Goal: Task Accomplishment & Management: Manage account settings

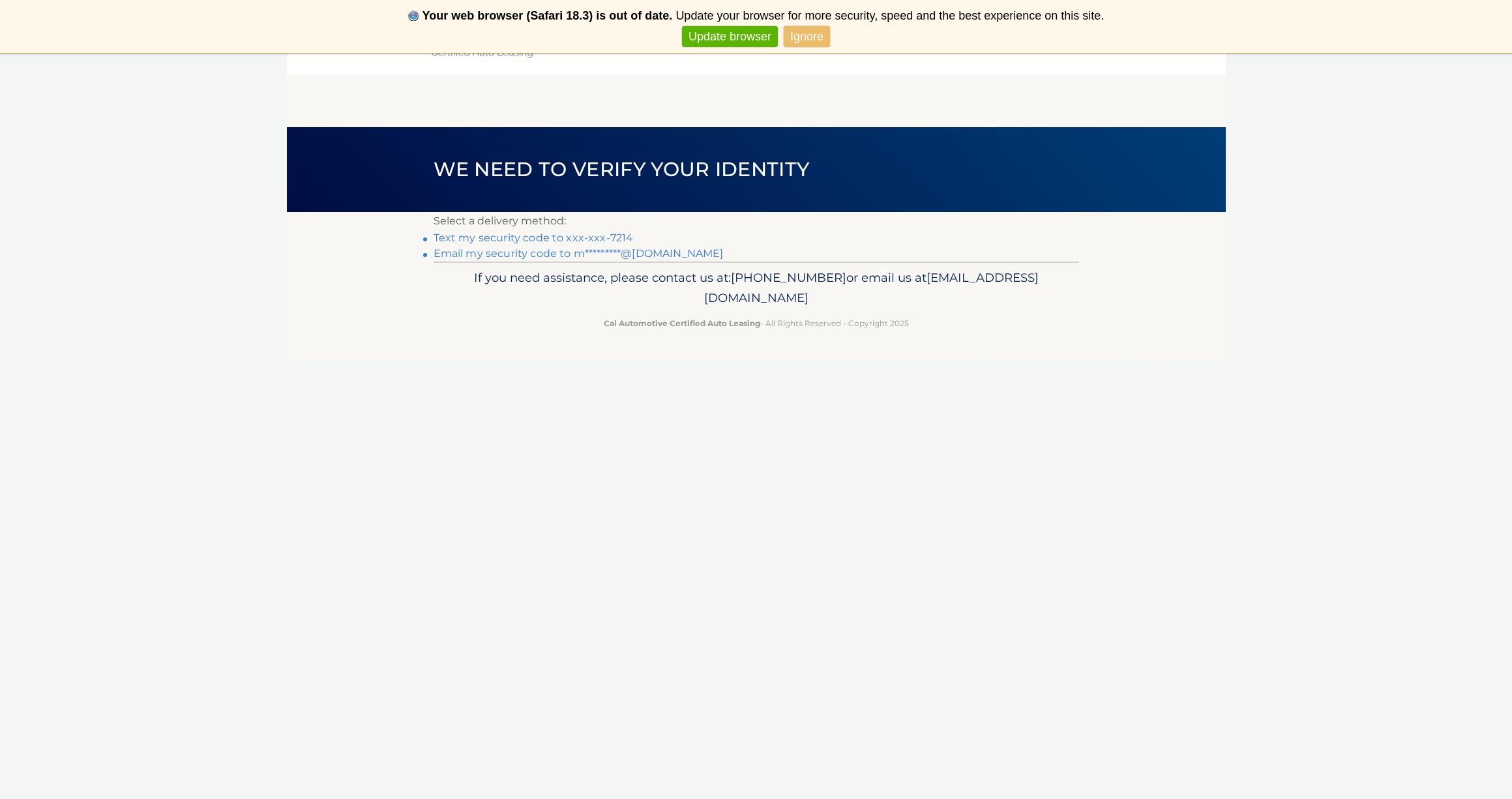
click at [571, 238] on link "Text my security code to xxx-xxx-7214" at bounding box center [533, 237] width 200 height 12
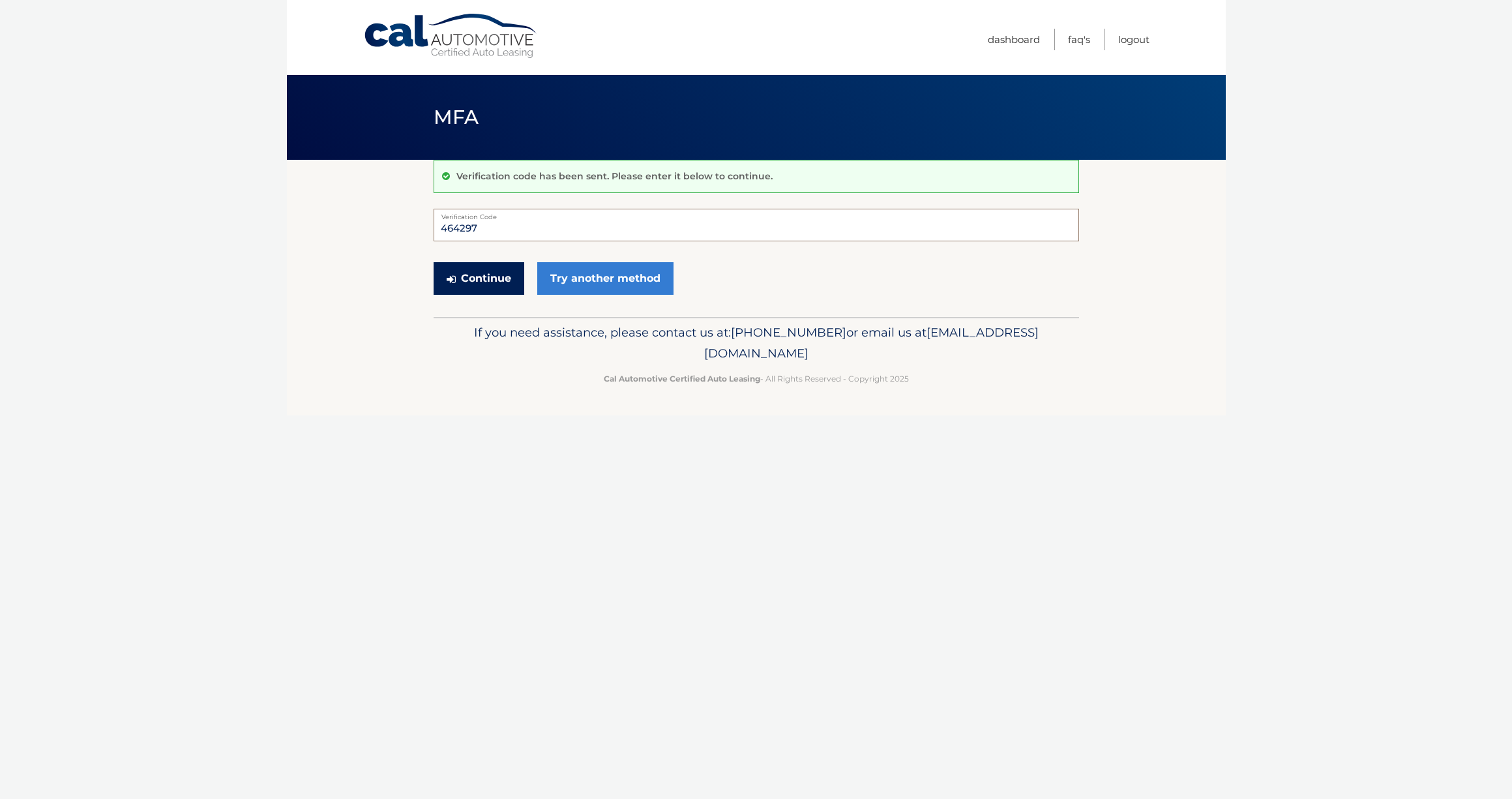
type input "464297"
click at [487, 273] on button "Continue" at bounding box center [479, 278] width 91 height 32
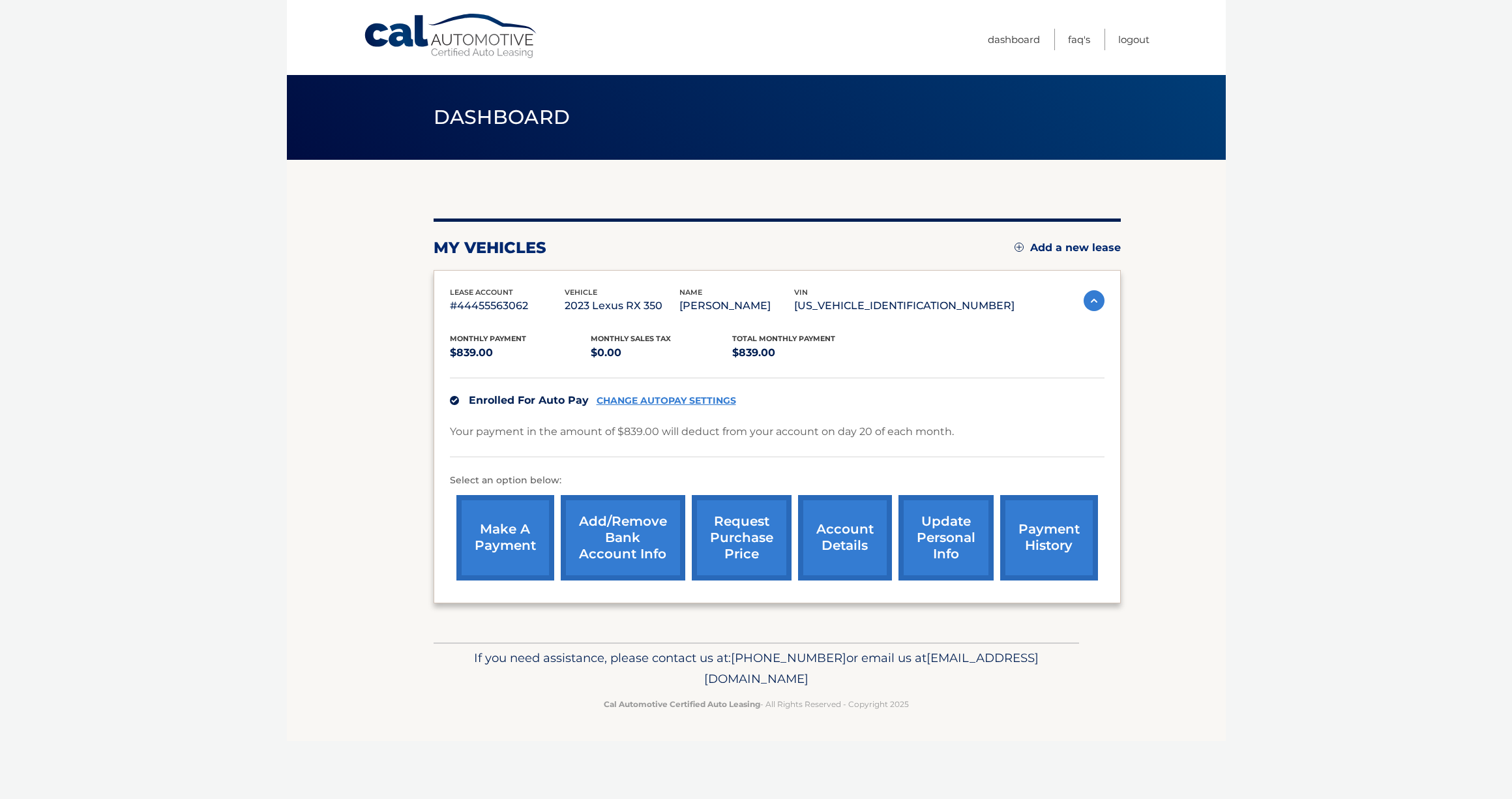
click at [645, 540] on link "Add/Remove bank account info" at bounding box center [623, 538] width 125 height 85
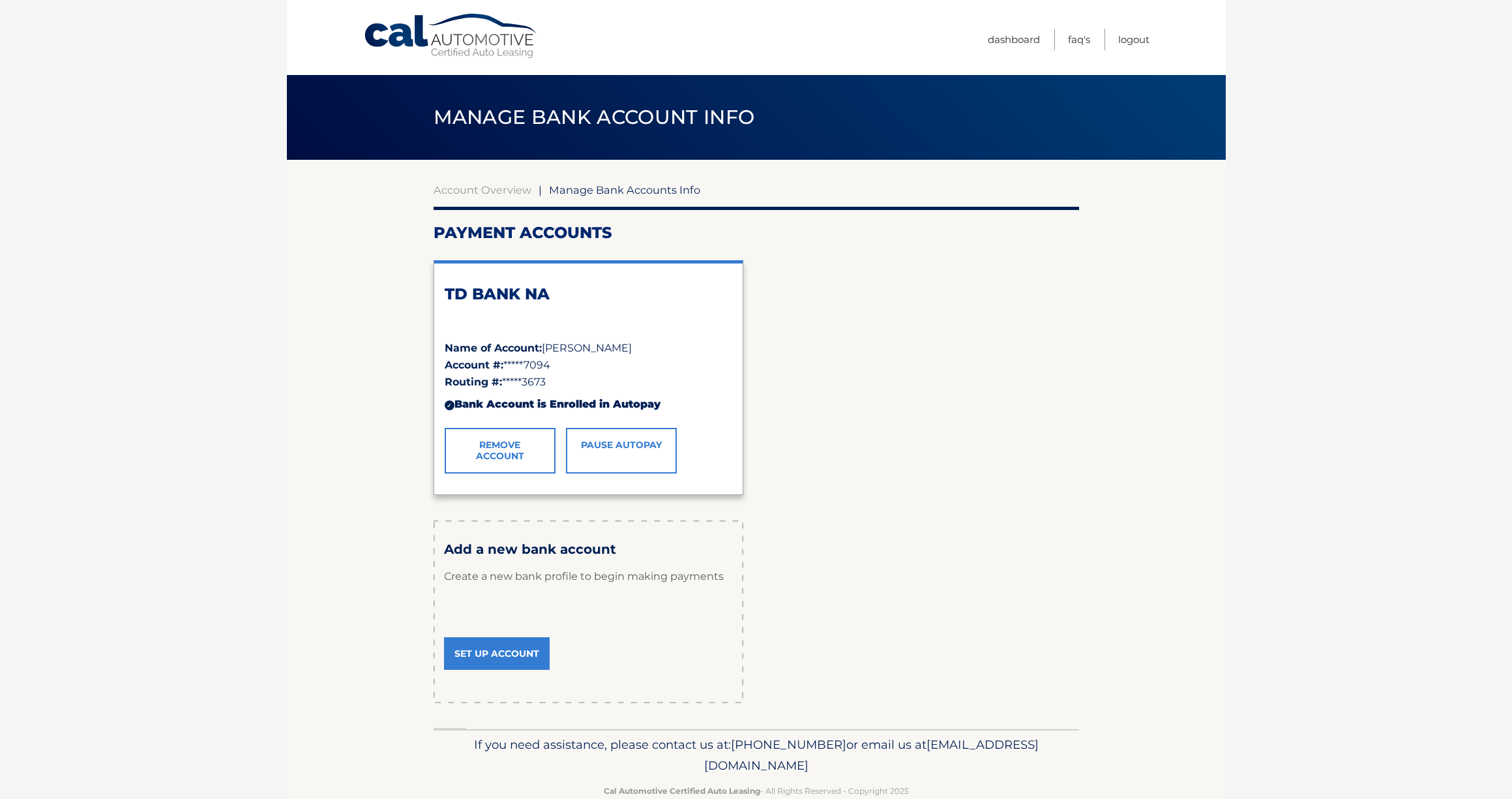
click at [492, 440] on link "Remove Account" at bounding box center [500, 450] width 111 height 45
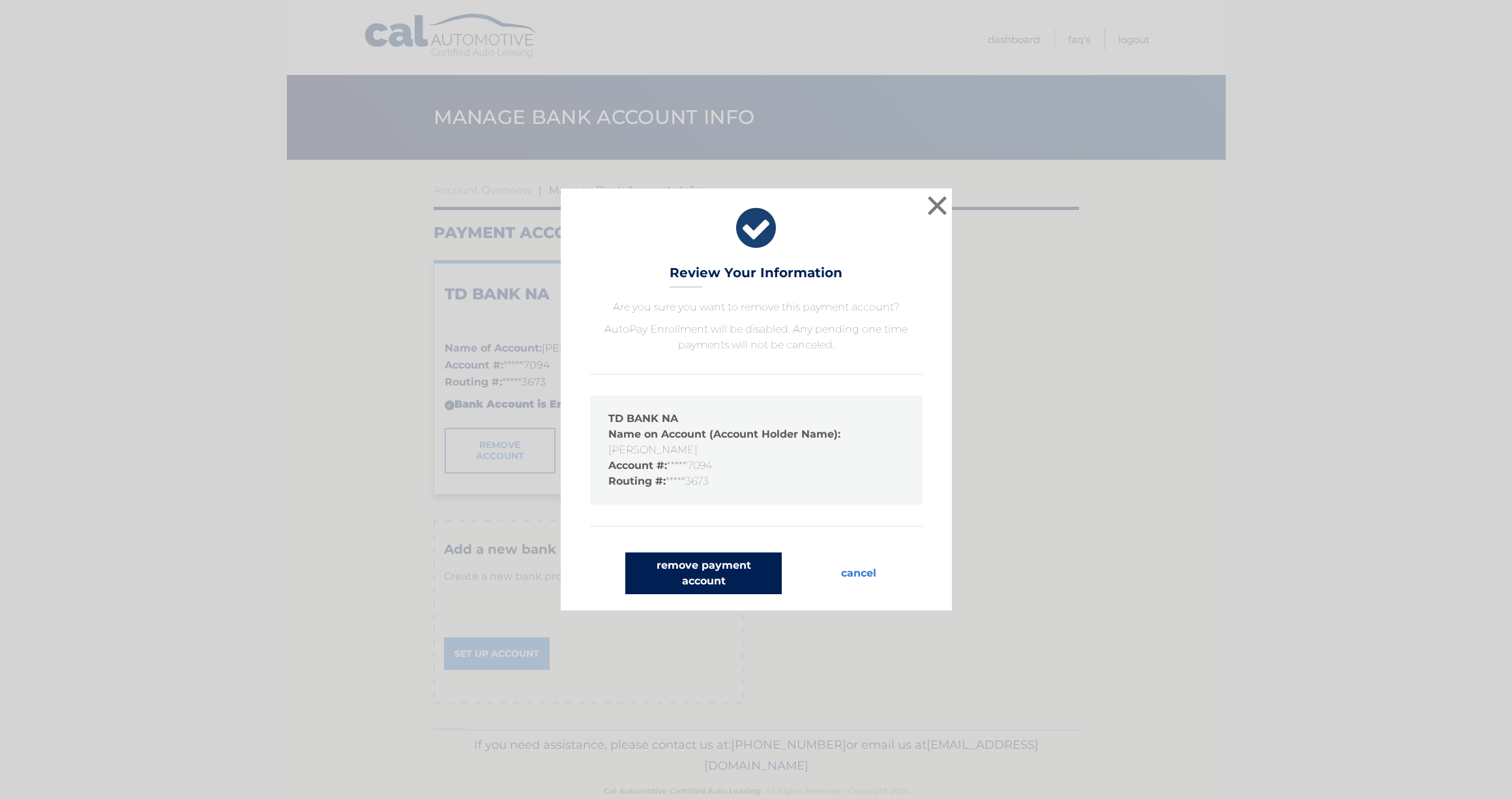
click at [698, 564] on button "remove payment account" at bounding box center [703, 573] width 156 height 42
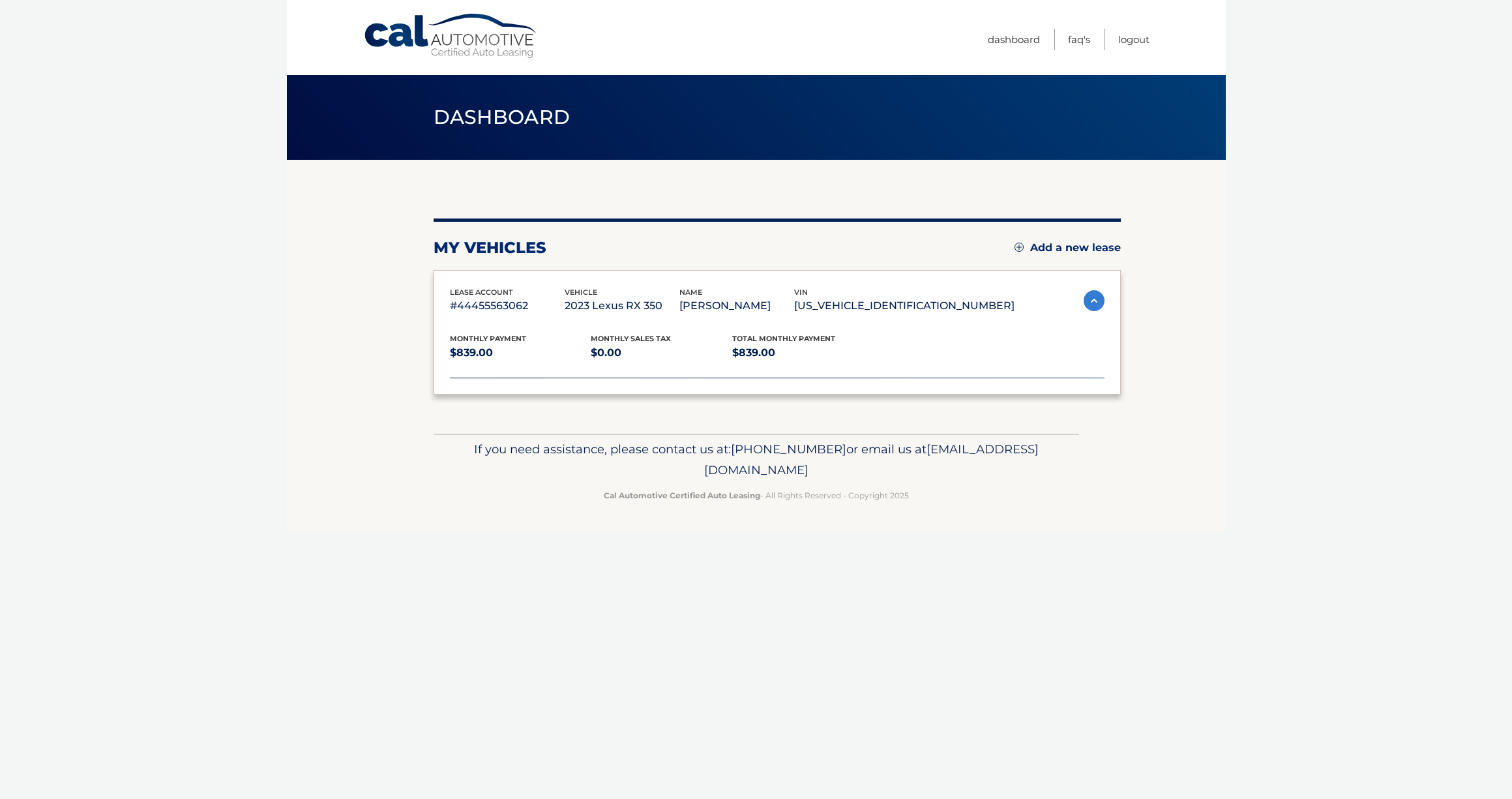
click at [698, 568] on html "Cal Automotive Menu Dashboard FAQ's Logout" at bounding box center [756, 399] width 1512 height 799
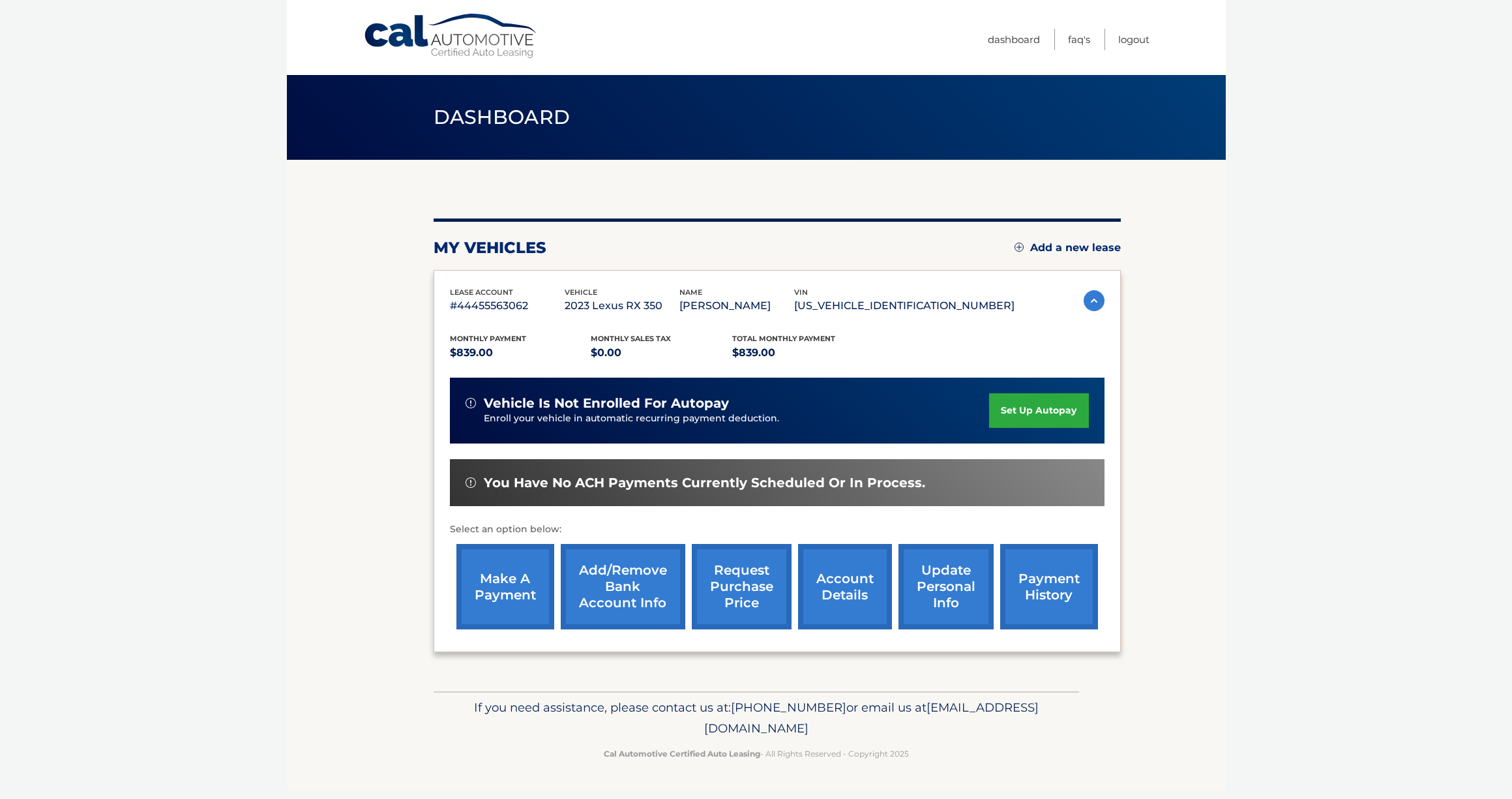
click at [1499, 439] on body "Cal Automotive Menu Dashboard FAQ's Logout" at bounding box center [756, 399] width 1512 height 799
click at [606, 585] on link "Add/Remove bank account info" at bounding box center [623, 586] width 125 height 85
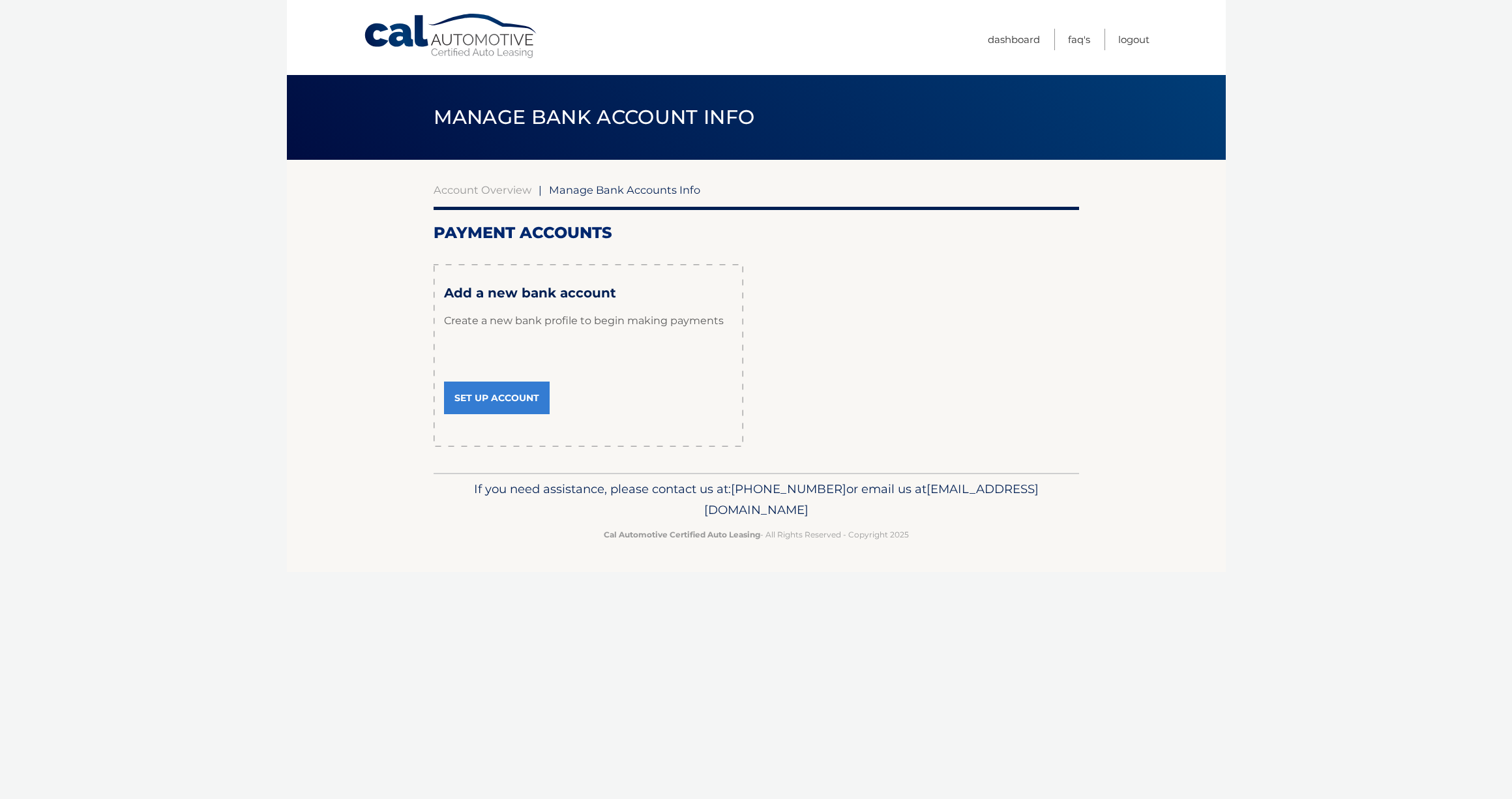
click at [510, 395] on link "Set Up Account" at bounding box center [497, 397] width 106 height 32
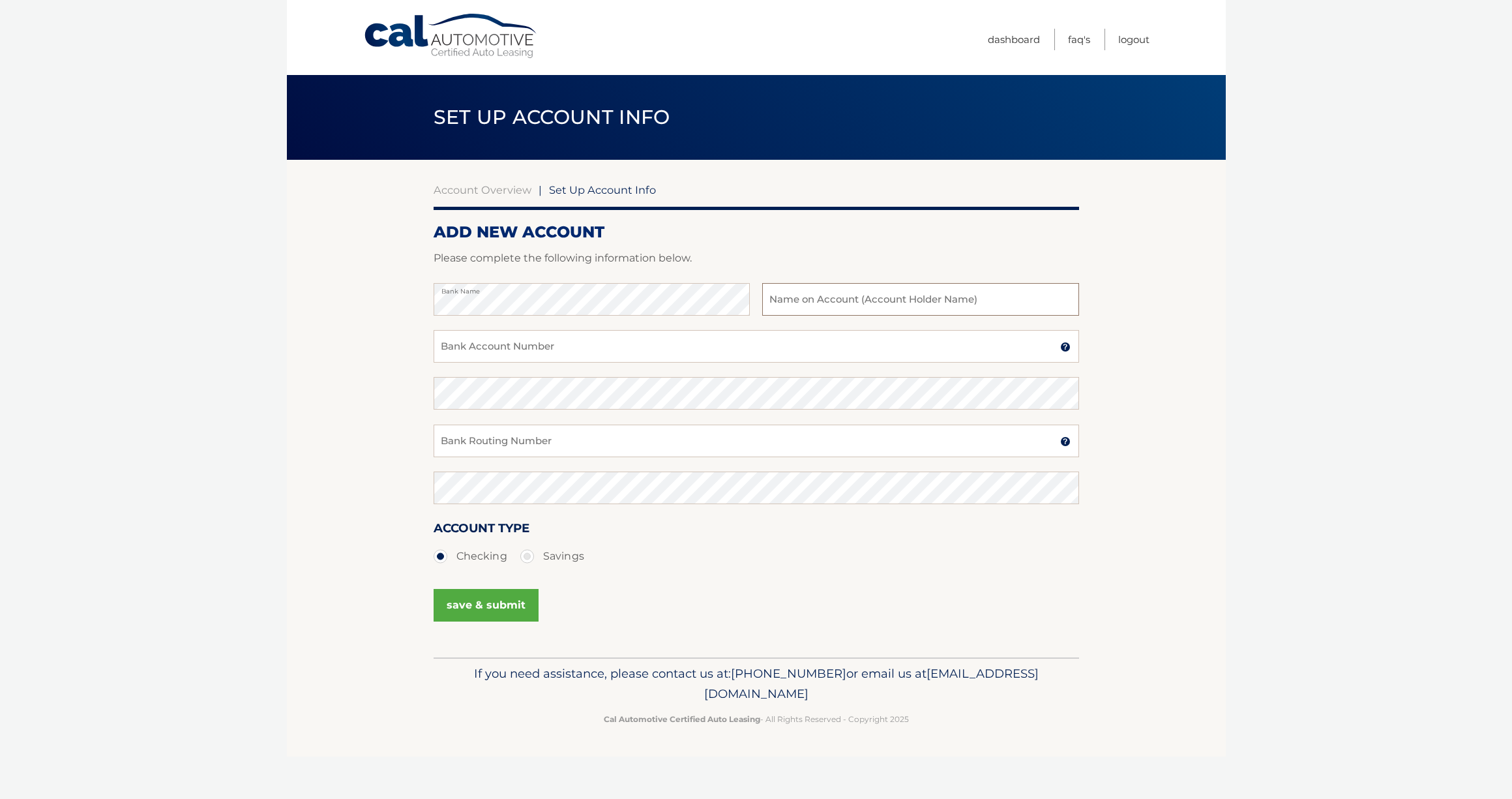
click at [808, 296] on input "text" at bounding box center [920, 299] width 317 height 32
type input "Michael Generi"
click at [578, 346] on input "Bank Account Number" at bounding box center [756, 345] width 645 height 32
type input "4455947594"
click at [491, 438] on input "Bank Routing Number" at bounding box center [756, 440] width 645 height 32
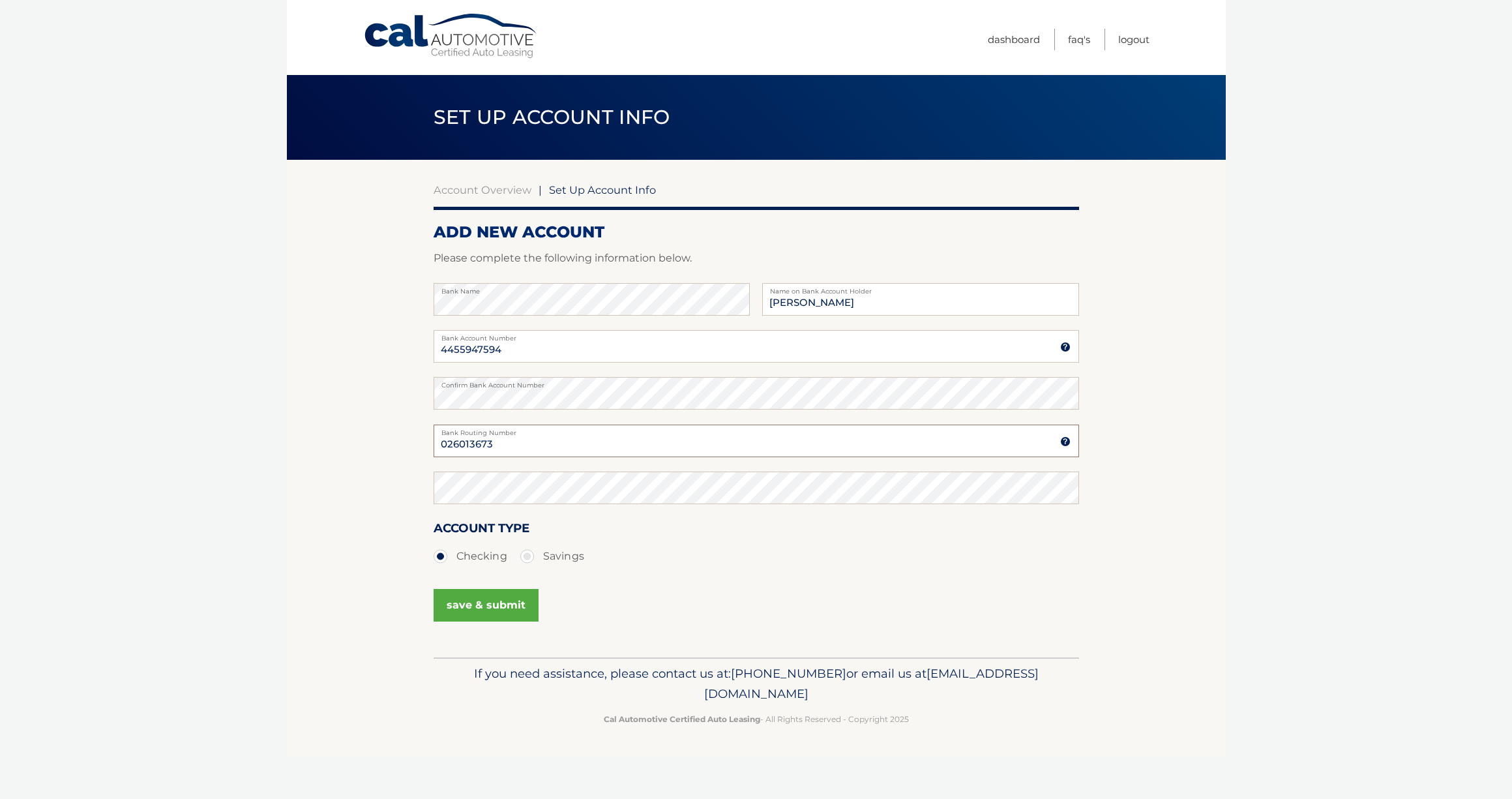
type input "026013673"
click at [492, 602] on button "save & submit" at bounding box center [485, 605] width 105 height 32
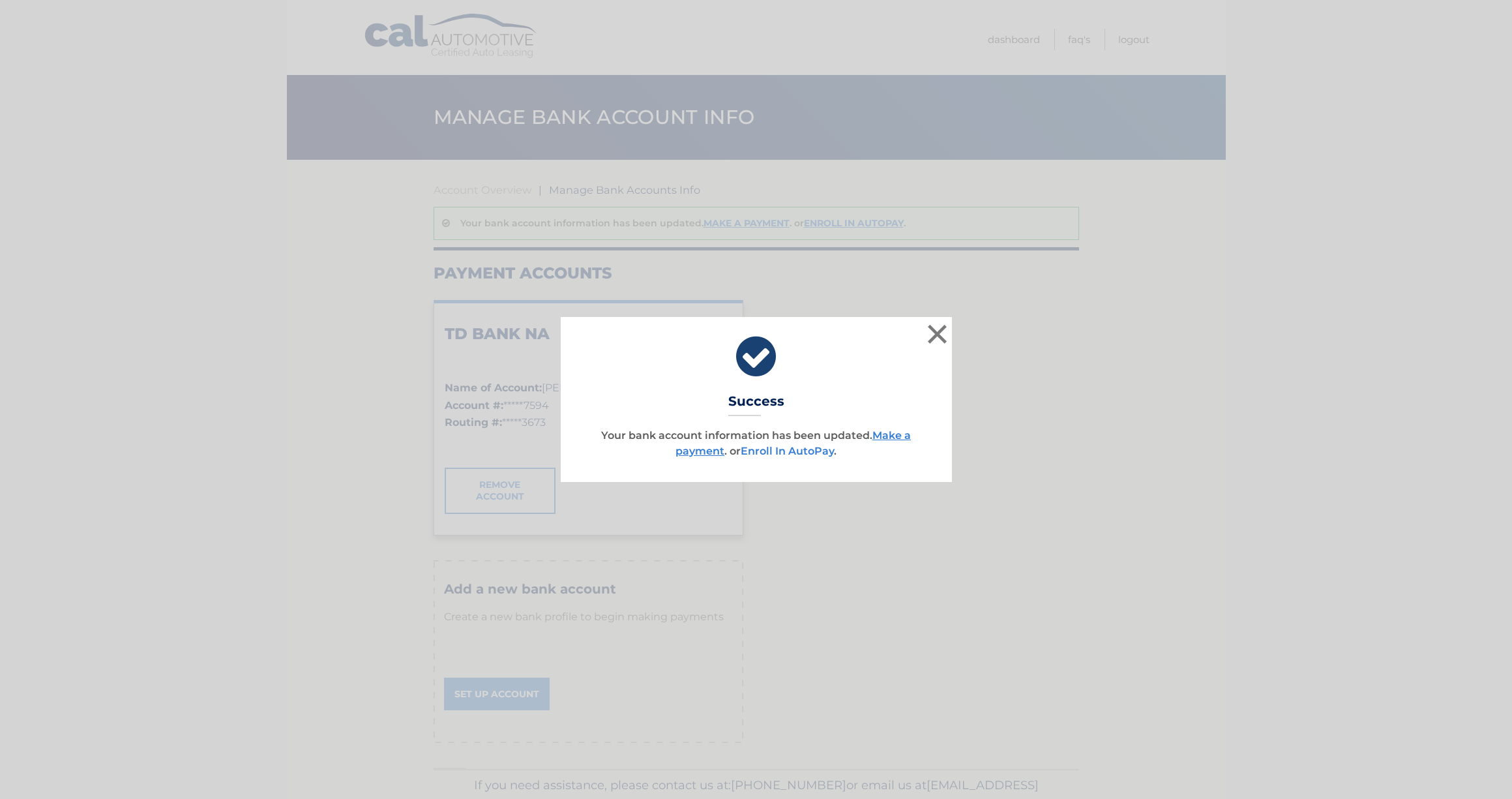
click at [799, 452] on link "Enroll In AutoPay" at bounding box center [787, 450] width 94 height 12
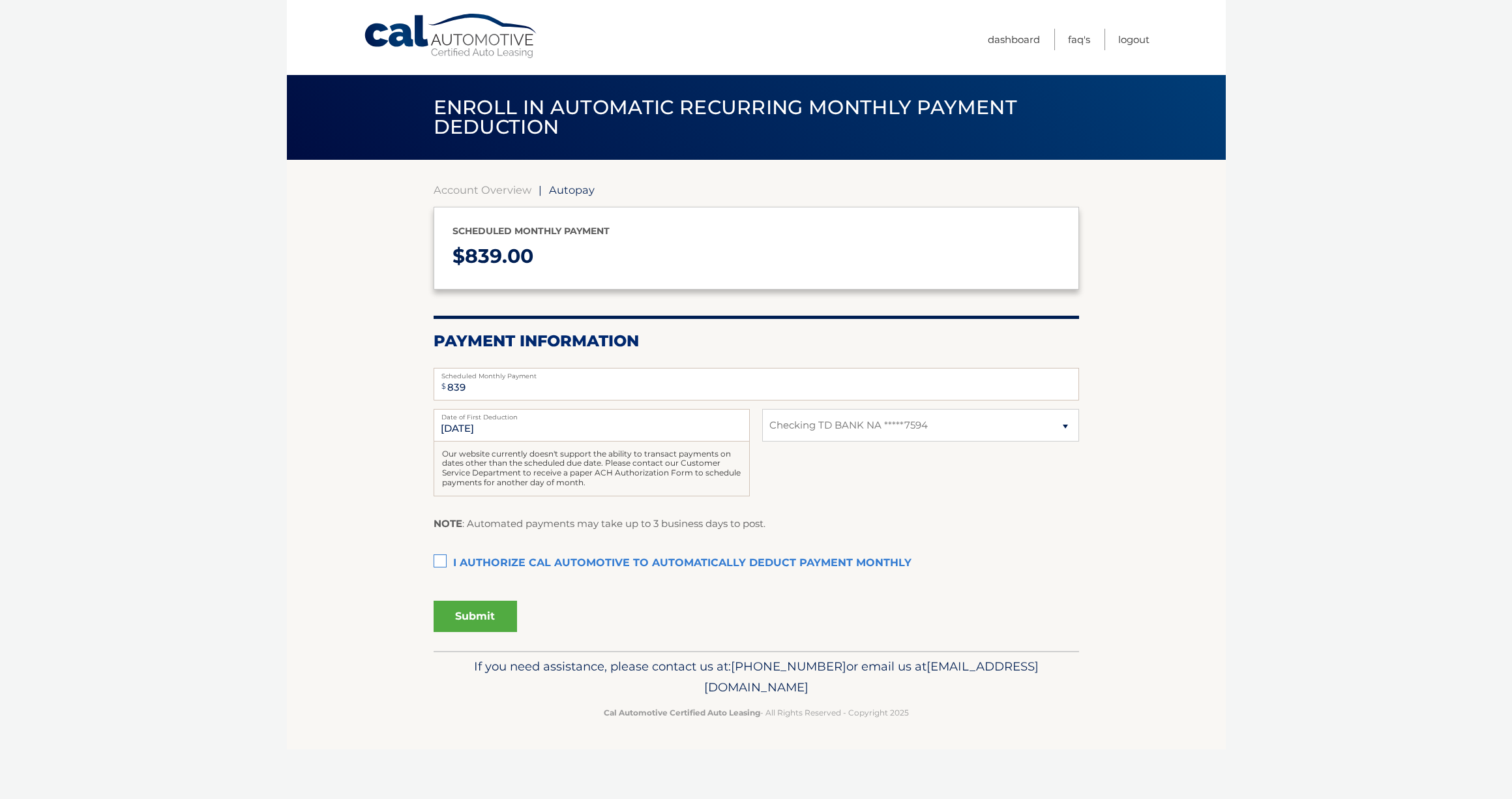
select select "NDE3OGQ2NzItNTQzYy00ZjEwLWFiYTAtMzE4NWY1ZTFlYWIx"
click at [444, 556] on label "I authorize cal automotive to automatically deduct payment monthly This checkbo…" at bounding box center [756, 563] width 645 height 26
click at [0, 0] on input "I authorize cal automotive to automatically deduct payment monthly This checkbo…" at bounding box center [0, 0] width 0 height 0
click at [484, 619] on button "Submit" at bounding box center [475, 617] width 83 height 31
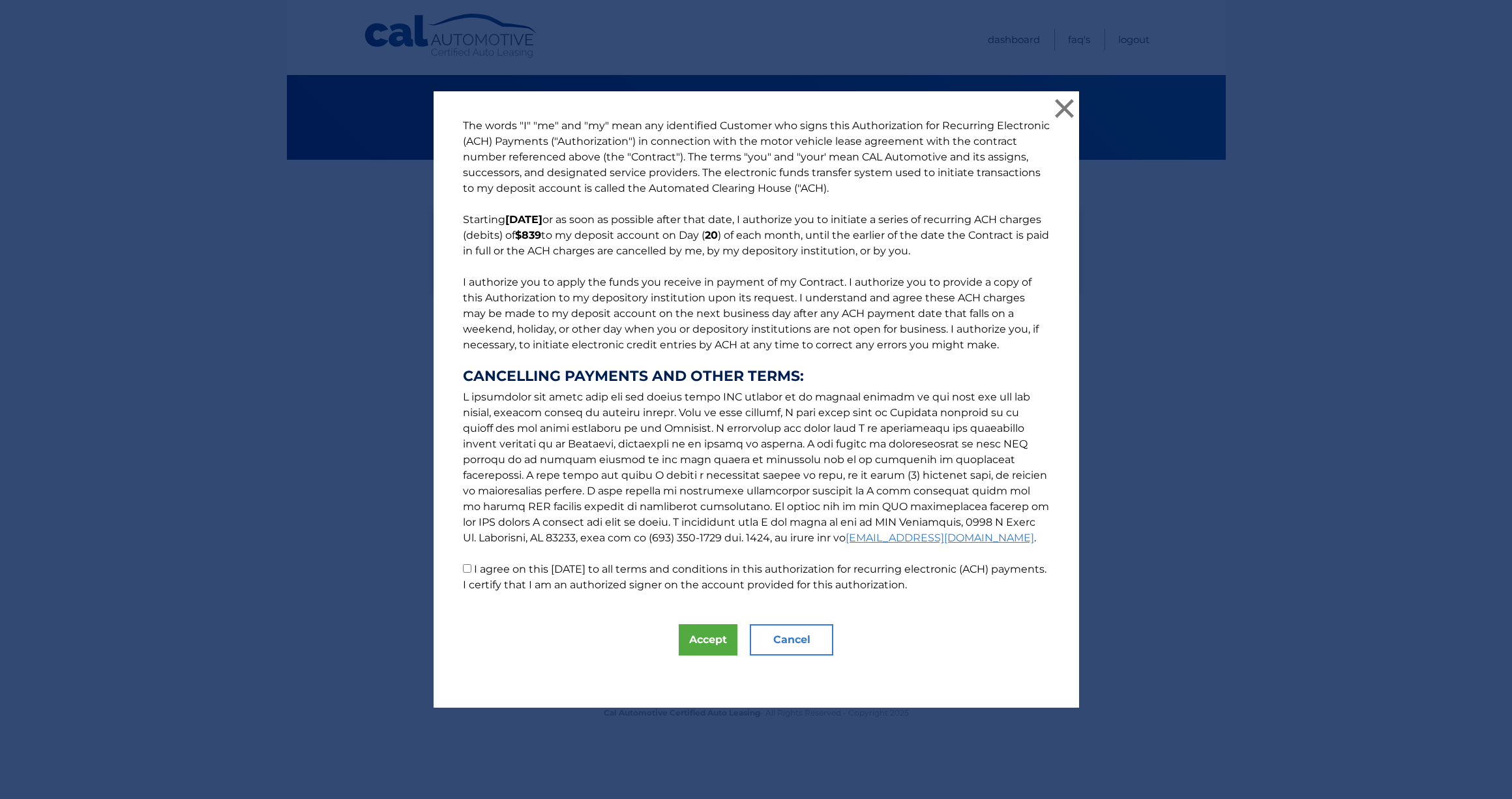
click at [716, 639] on button "Accept" at bounding box center [707, 640] width 58 height 31
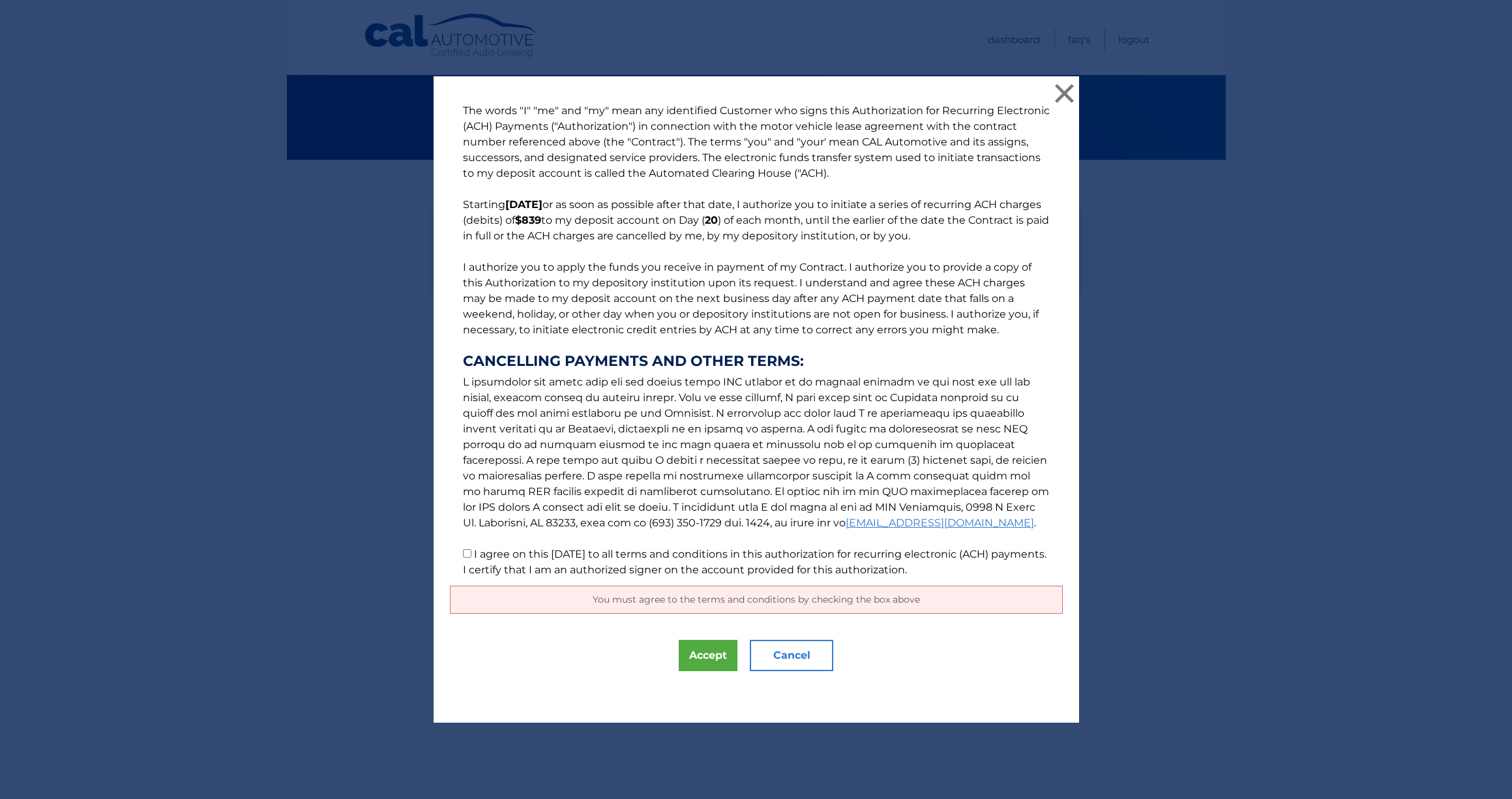
click at [463, 553] on input "I agree on this 08/31/2025 to all terms and conditions in this authorization fo…" at bounding box center [467, 553] width 8 height 8
checkbox input "true"
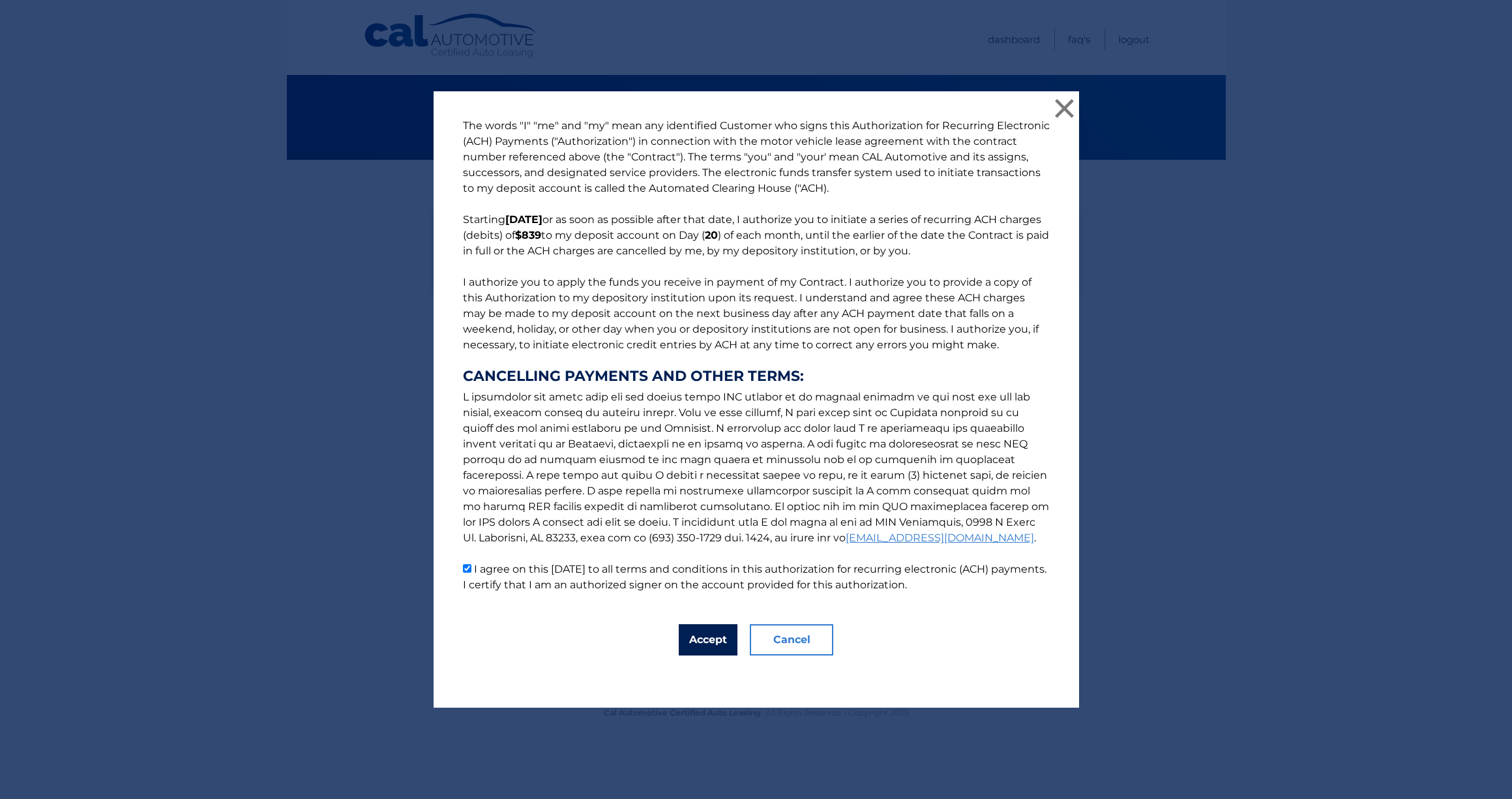
click at [716, 638] on button "Accept" at bounding box center [707, 640] width 58 height 31
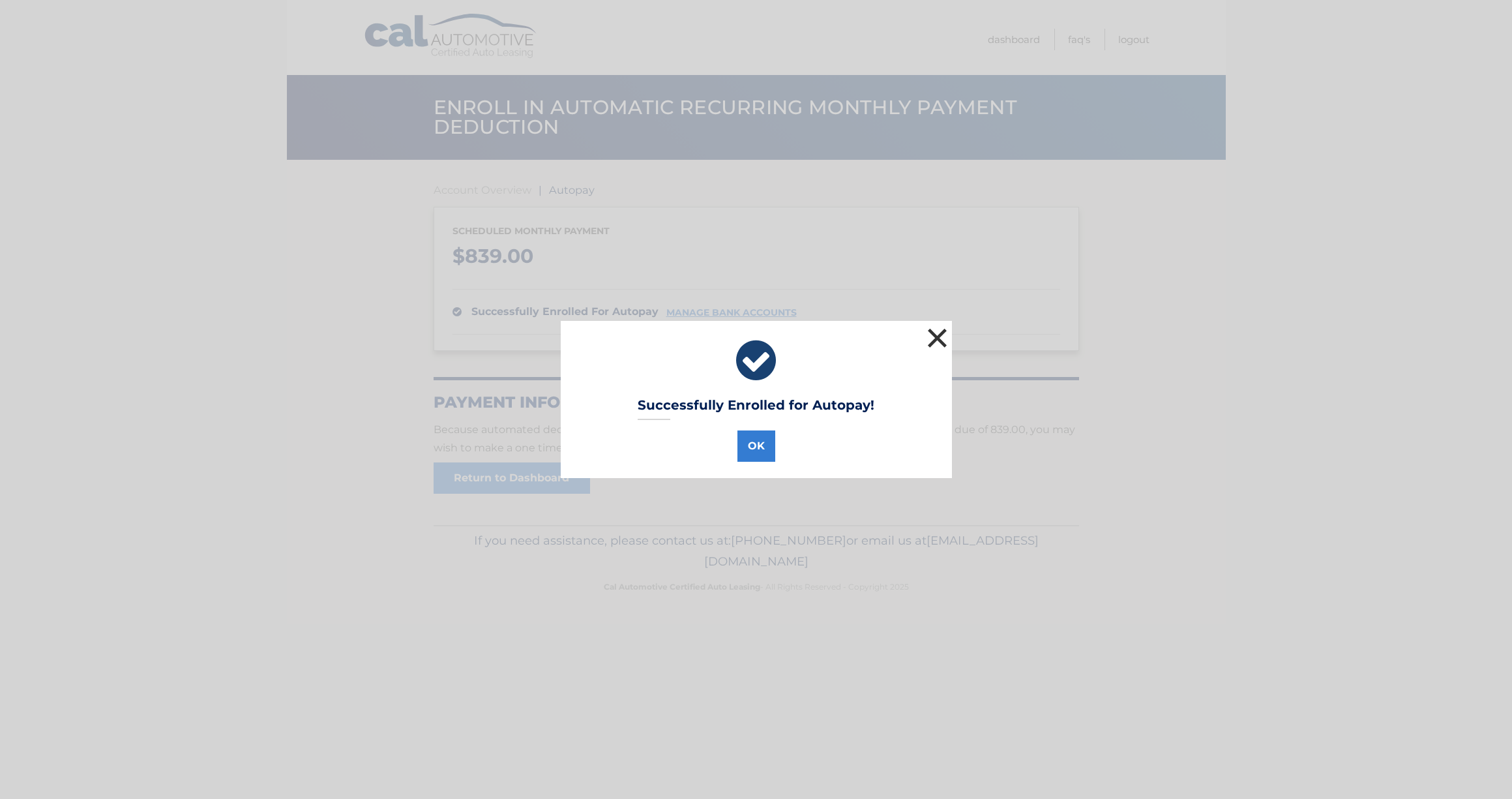
click at [938, 336] on button "×" at bounding box center [938, 338] width 26 height 26
